Goal: Check status: Check status

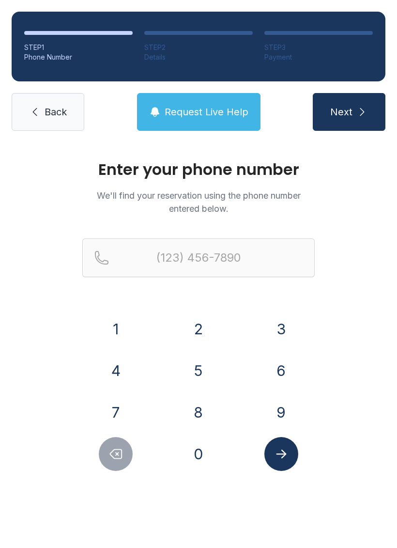
click at [343, 128] on button "Next" at bounding box center [349, 112] width 73 height 38
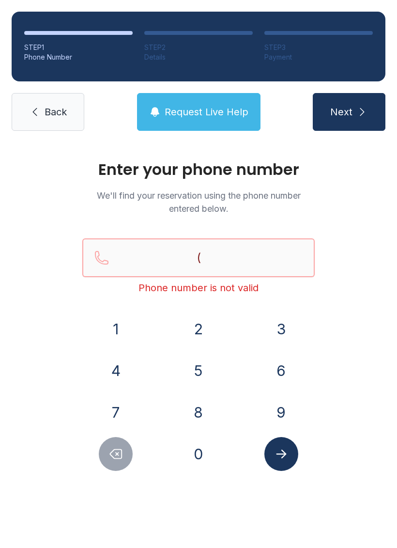
type input "("
click at [344, 329] on div "Enter your phone number We'll find your reservation using the phone number ente…" at bounding box center [198, 326] width 397 height 367
click at [282, 403] on button "9" at bounding box center [282, 413] width 34 height 34
click at [213, 372] on button "5" at bounding box center [199, 371] width 34 height 34
click at [120, 379] on button "4" at bounding box center [116, 371] width 34 height 34
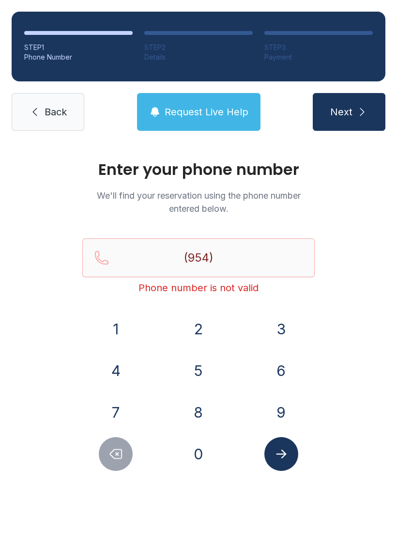
click at [190, 322] on button "2" at bounding box center [199, 329] width 34 height 34
click at [260, 323] on div "3" at bounding box center [281, 329] width 67 height 34
click at [198, 338] on button "2" at bounding box center [199, 329] width 34 height 34
click at [194, 369] on button "5" at bounding box center [199, 371] width 34 height 34
click at [202, 418] on button "8" at bounding box center [199, 413] width 34 height 34
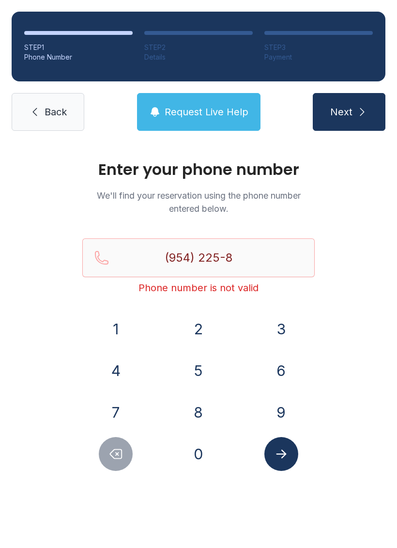
click at [199, 376] on button "5" at bounding box center [199, 371] width 34 height 34
click at [197, 331] on button "2" at bounding box center [199, 329] width 34 height 34
click at [270, 370] on button "6" at bounding box center [282, 371] width 34 height 34
type input "[PHONE_NUMBER]"
click at [283, 456] on icon "Submit lookup form" at bounding box center [281, 454] width 15 height 15
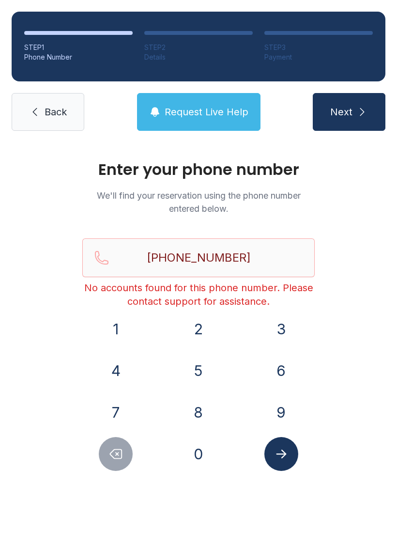
click at [204, 117] on span "Request Live Help" at bounding box center [207, 112] width 84 height 14
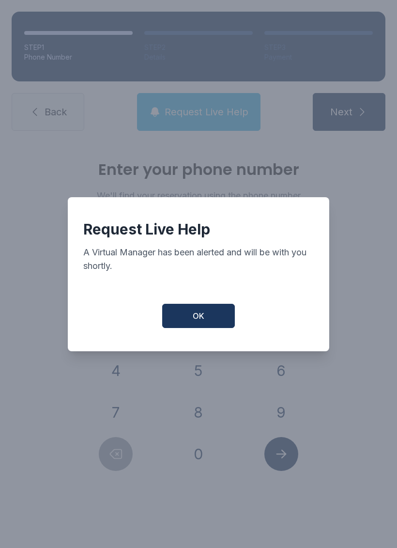
click at [203, 322] on span "OK" at bounding box center [199, 316] width 12 height 12
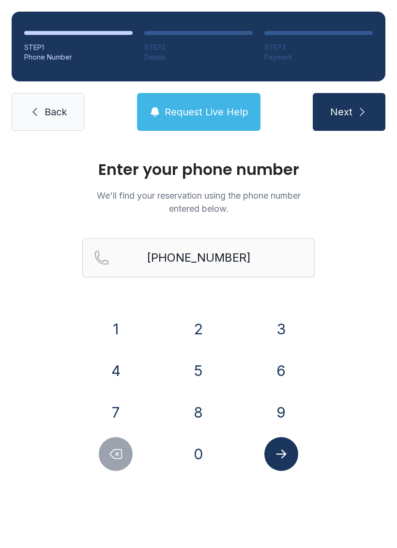
click at [58, 114] on span "Back" at bounding box center [56, 112] width 22 height 14
